Goal: Check status: Check status

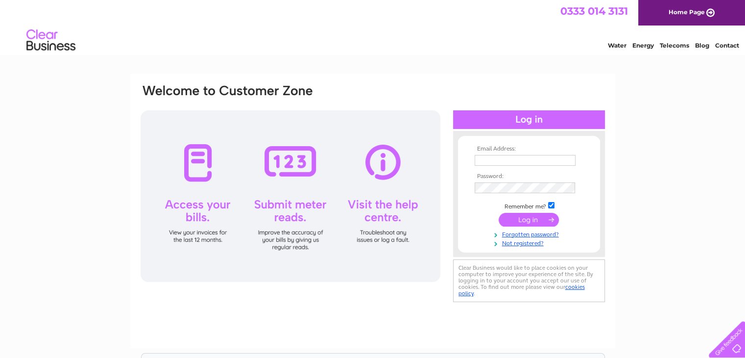
click at [486, 157] on input "text" at bounding box center [525, 160] width 101 height 11
type input "euancmartin@aol.com"
click at [529, 218] on input "submit" at bounding box center [529, 221] width 60 height 14
click at [549, 220] on input "submit" at bounding box center [529, 220] width 60 height 14
click at [522, 218] on input "submit" at bounding box center [529, 220] width 60 height 14
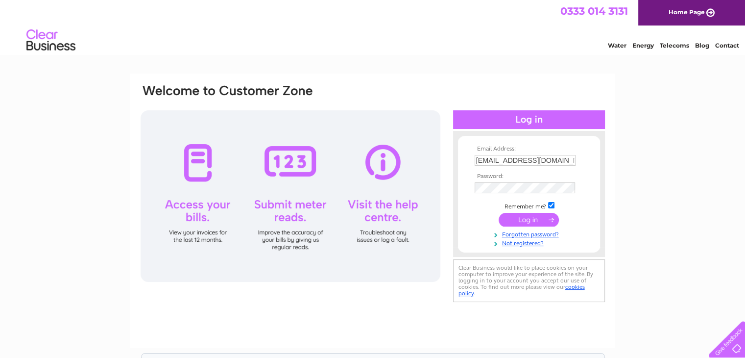
click at [522, 218] on input "submit" at bounding box center [529, 220] width 60 height 14
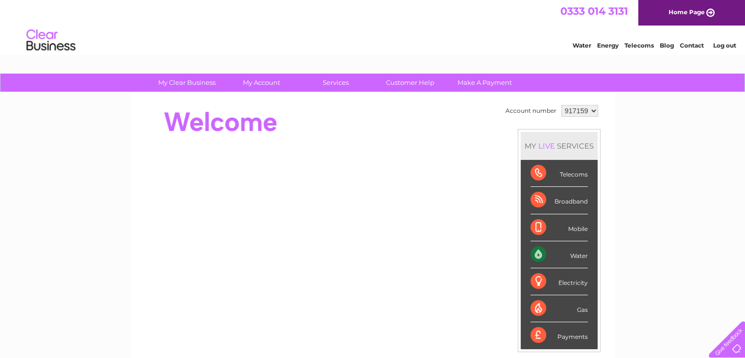
click at [476, 145] on div at bounding box center [318, 220] width 357 height 236
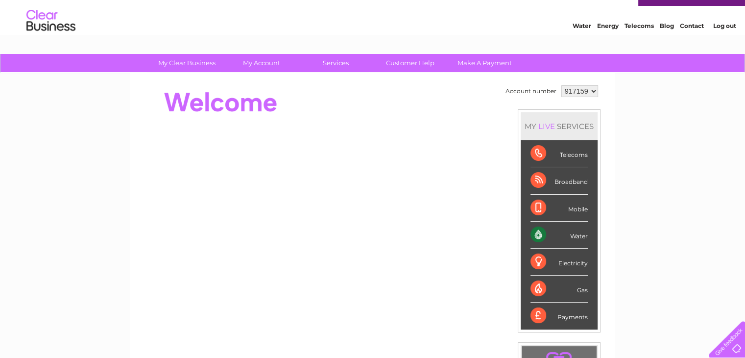
scroll to position [21, 0]
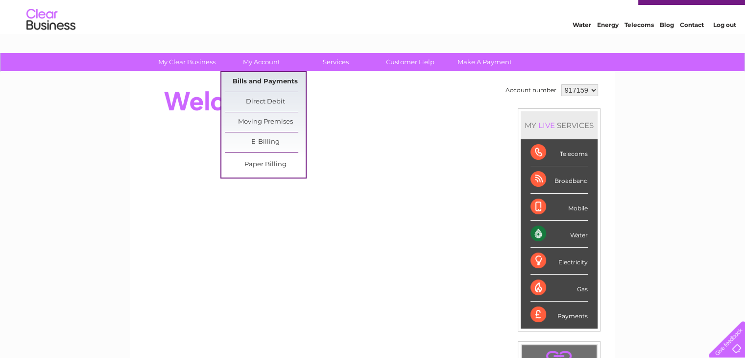
click at [265, 79] on link "Bills and Payments" at bounding box center [265, 82] width 81 height 20
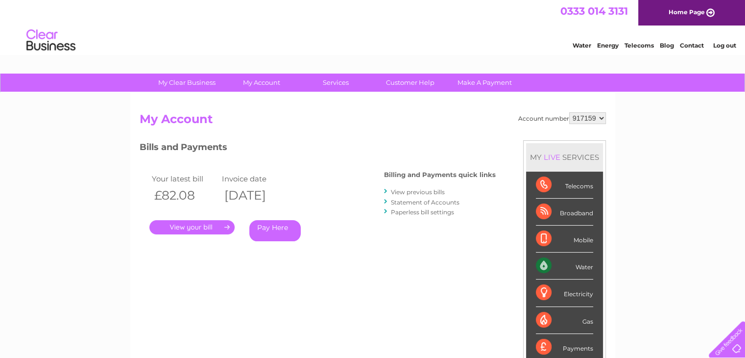
click at [201, 226] on link "." at bounding box center [191, 227] width 85 height 14
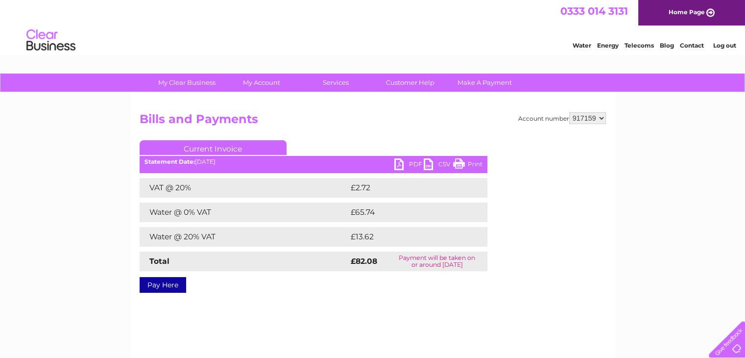
click at [396, 165] on link "PDF" at bounding box center [409, 165] width 29 height 14
